Goal: Information Seeking & Learning: Understand process/instructions

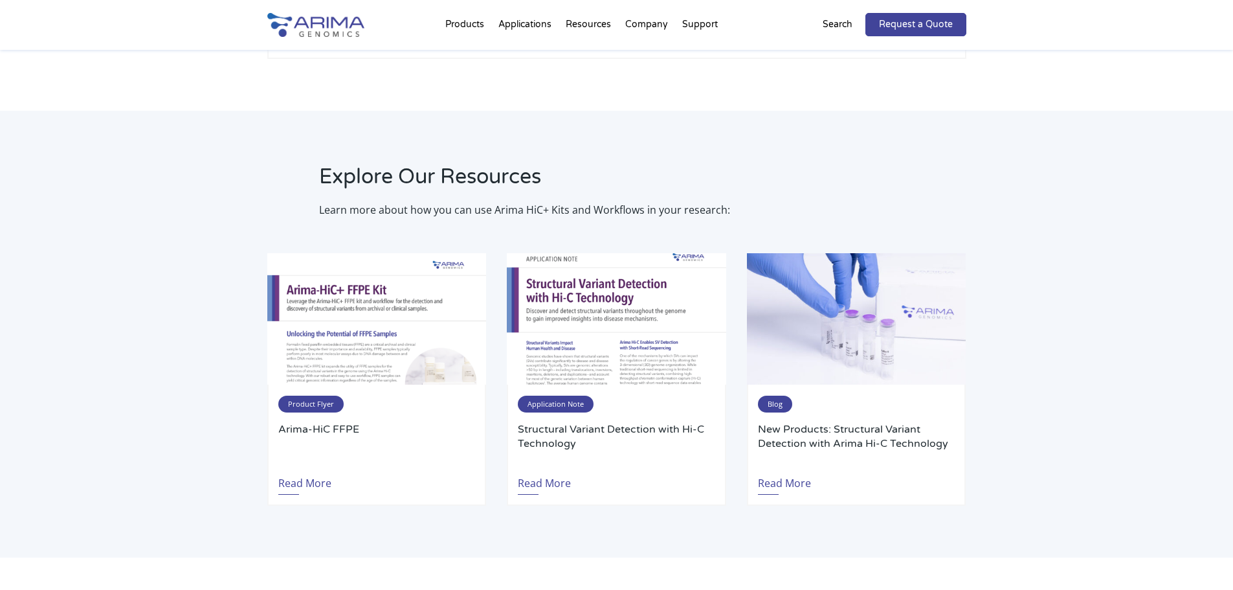
scroll to position [2382, 0]
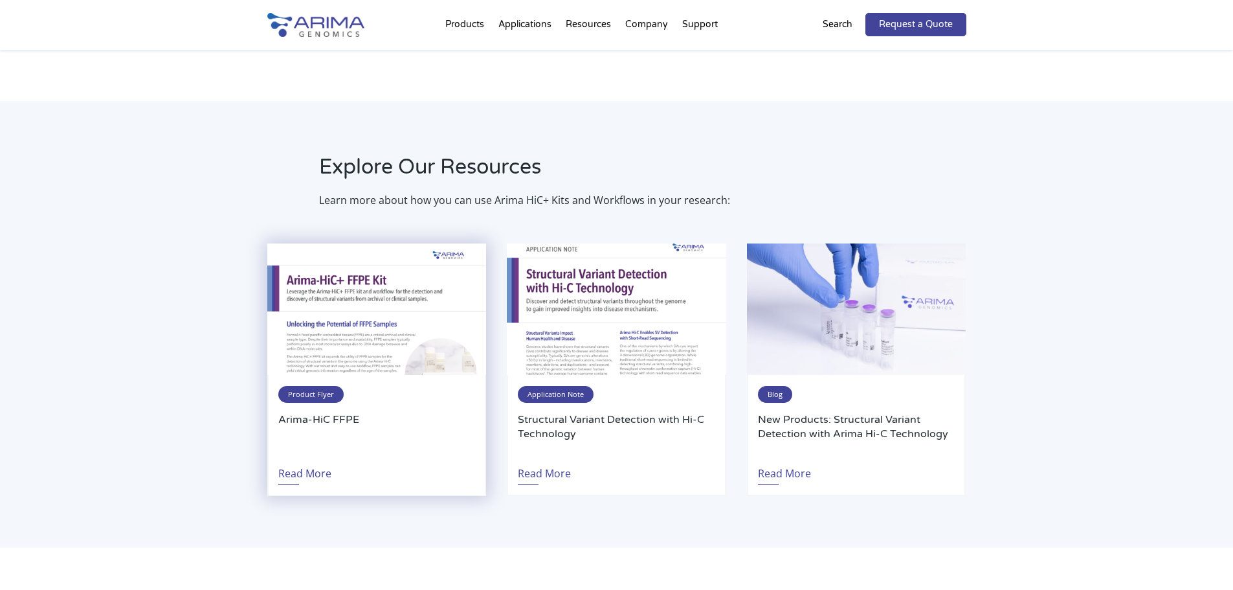
click at [379, 306] on img at bounding box center [376, 308] width 219 height 131
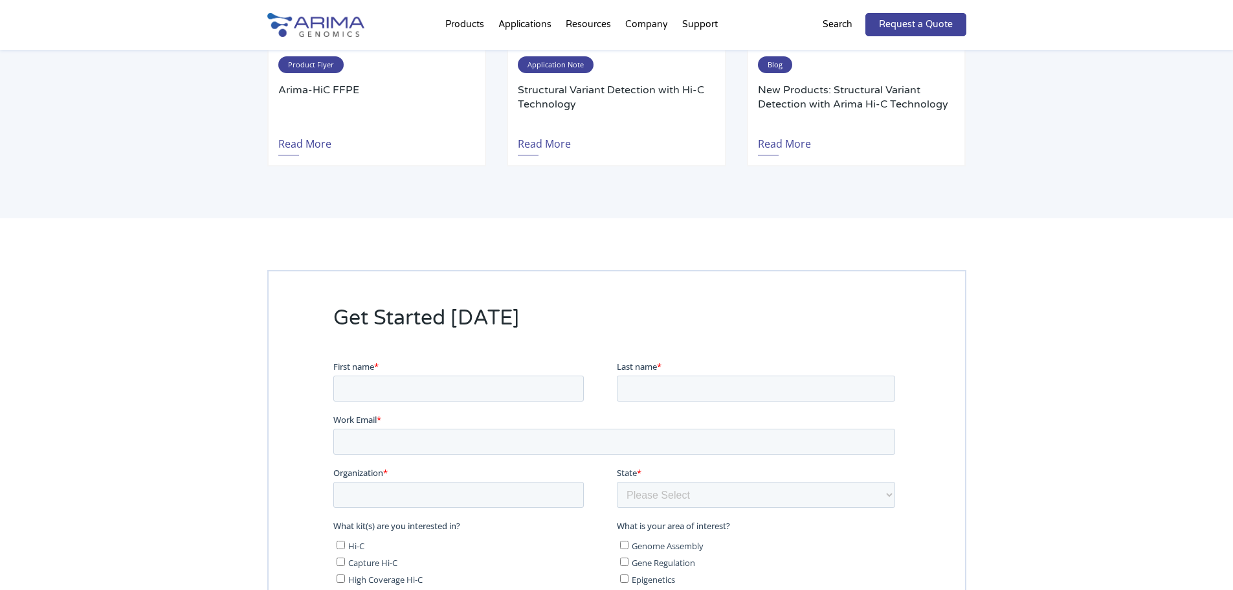
scroll to position [1740, 0]
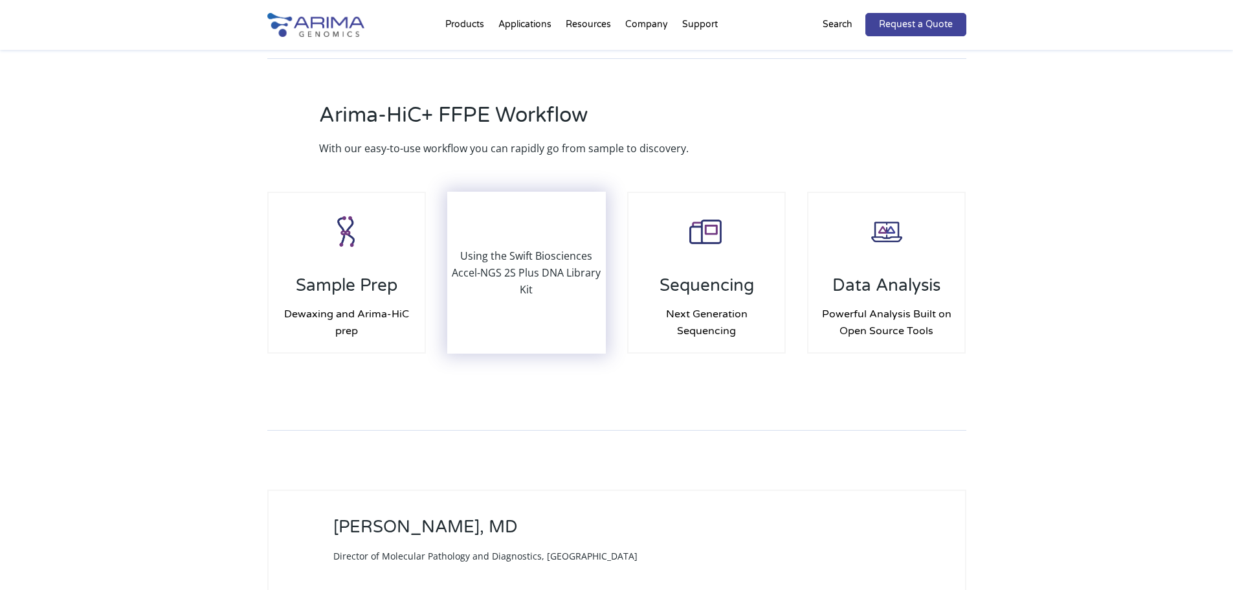
click at [533, 265] on p "Using the Swift Biosciences Accel-NGS 2S Plus DNA Library Kit" at bounding box center [527, 272] width 157 height 50
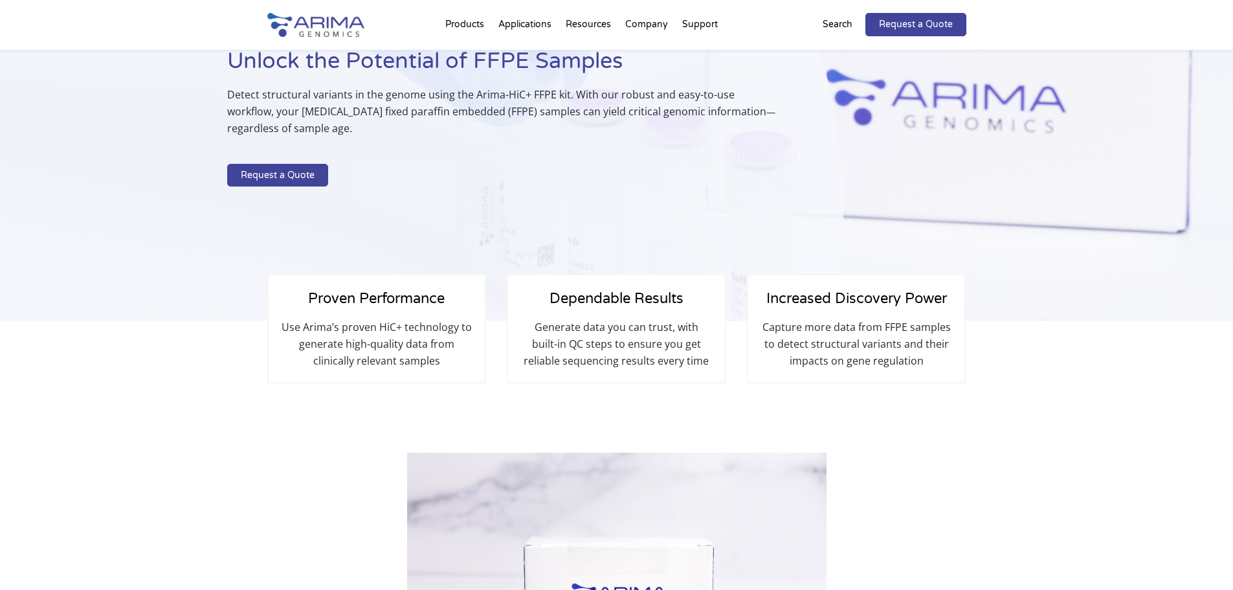
scroll to position [0, 0]
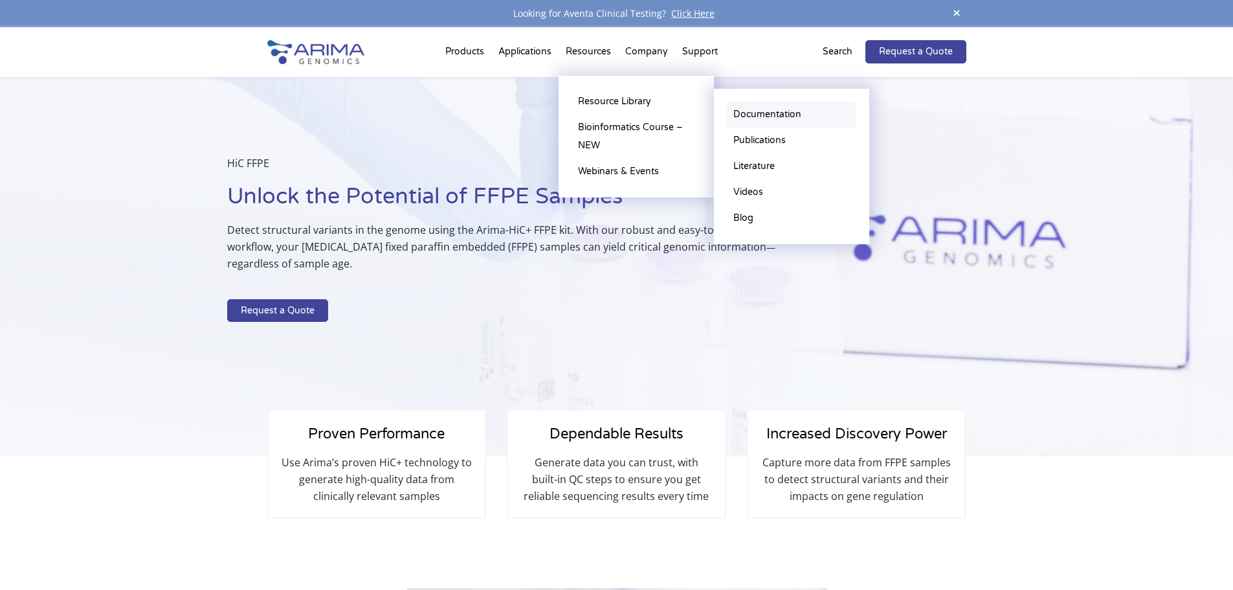
click at [748, 114] on link "Documentation" at bounding box center [791, 115] width 129 height 26
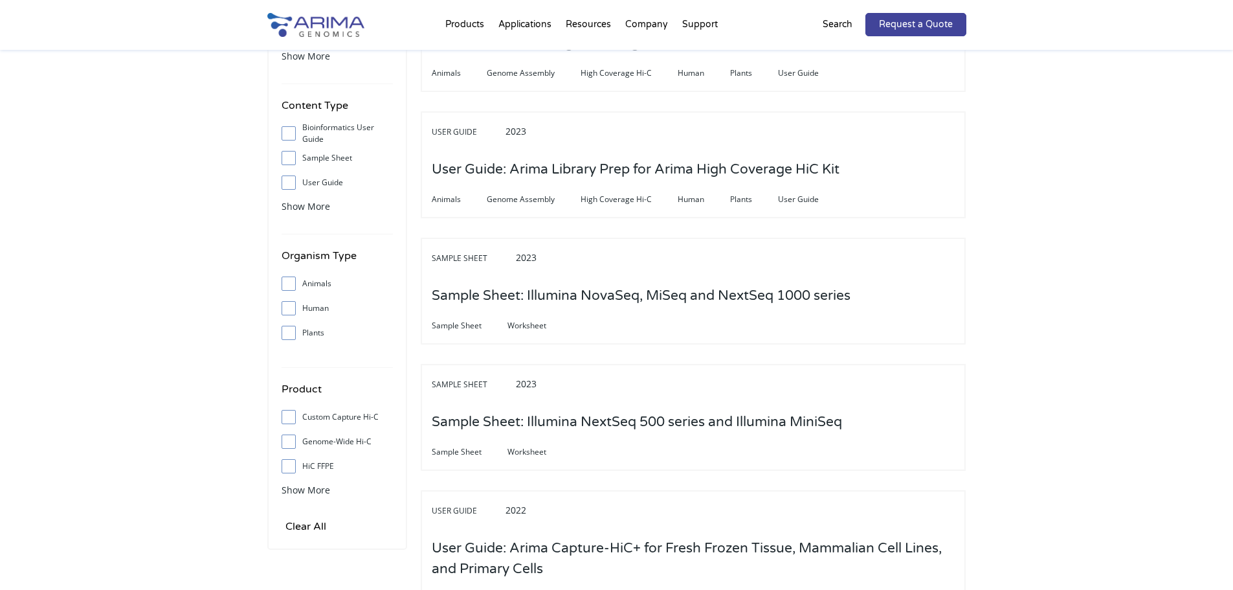
click at [289, 467] on input "HiC FFPE" at bounding box center [288, 465] width 8 height 8
checkbox input "true"
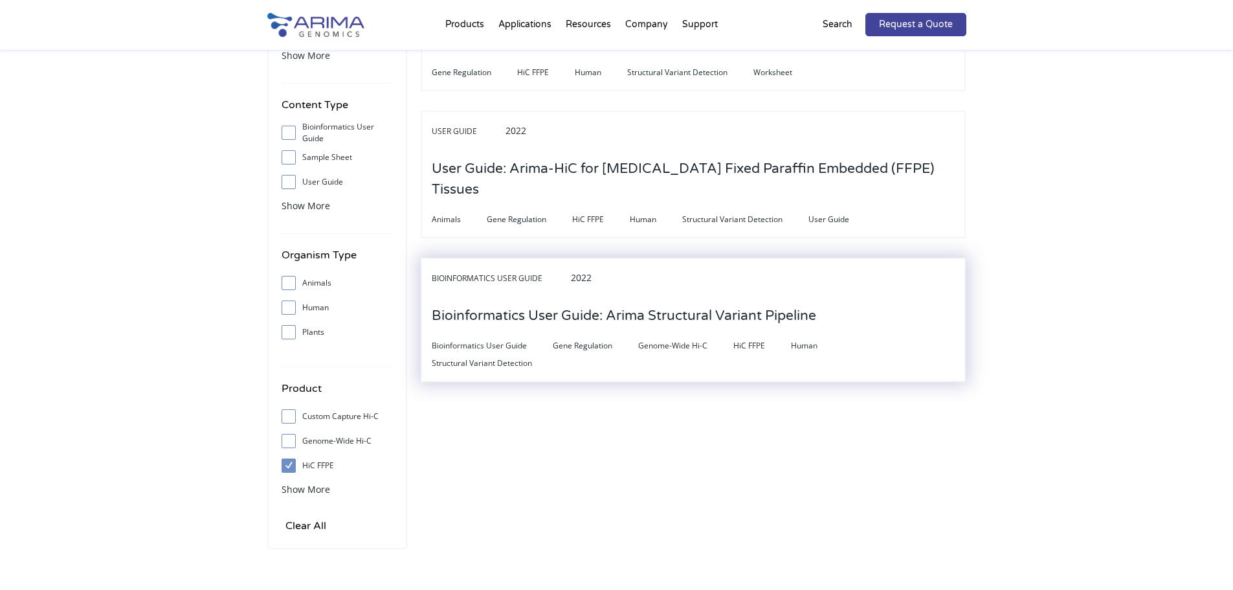
scroll to position [207, 0]
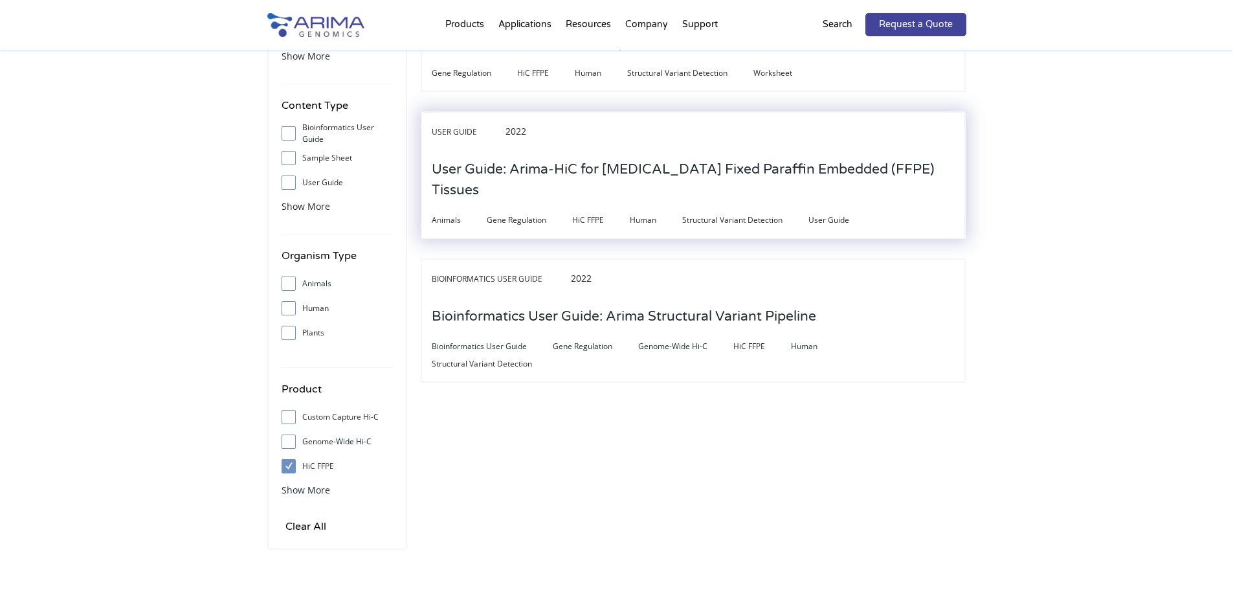
click at [540, 174] on h3 "User Guide: Arima-HiC for Formalin Fixed Paraffin Embedded (FFPE) Tissues" at bounding box center [693, 180] width 523 height 61
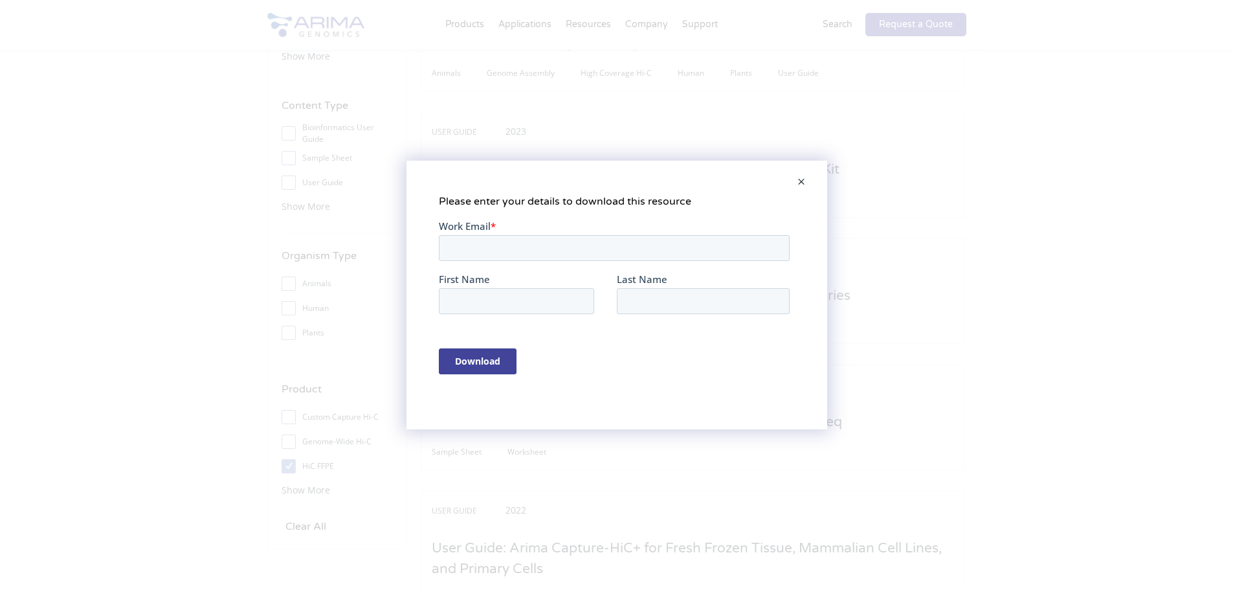
scroll to position [0, 0]
click at [808, 185] on span at bounding box center [801, 182] width 26 height 31
